Goal: Book appointment/travel/reservation

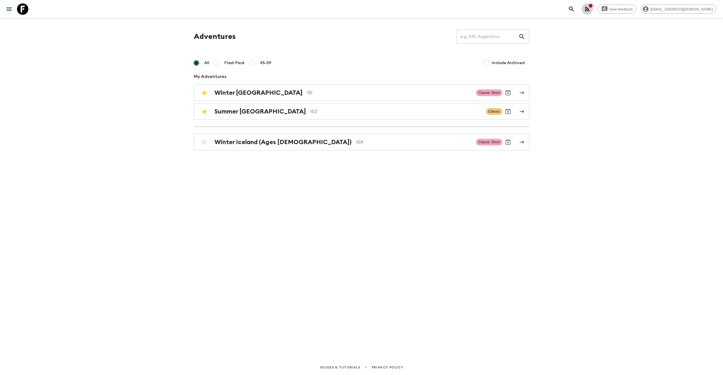
click at [592, 7] on icon "button" at bounding box center [591, 6] width 4 height 4
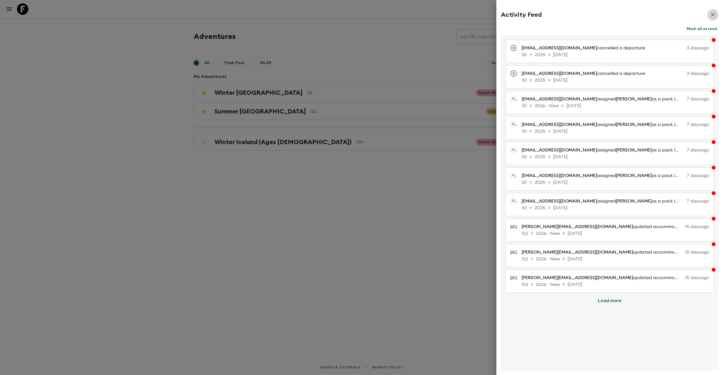
click at [711, 14] on icon "button" at bounding box center [713, 14] width 7 height 7
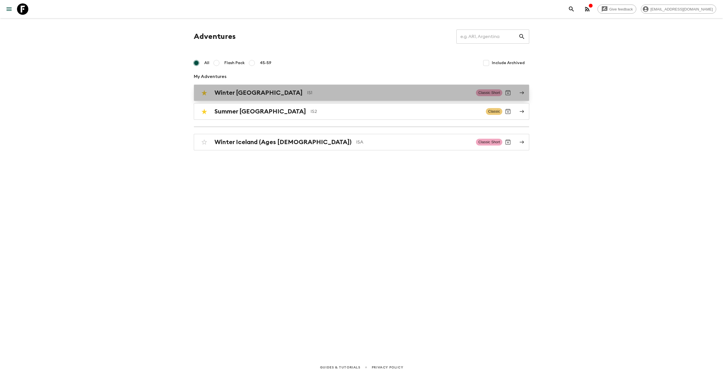
click at [245, 89] on h2 "Winter [GEOGRAPHIC_DATA]" at bounding box center [259, 92] width 88 height 7
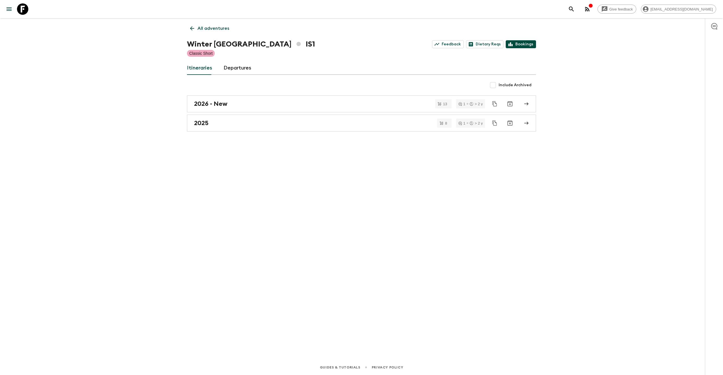
click at [526, 46] on link "Bookings" at bounding box center [521, 44] width 30 height 8
